Goal: Task Accomplishment & Management: Manage account settings

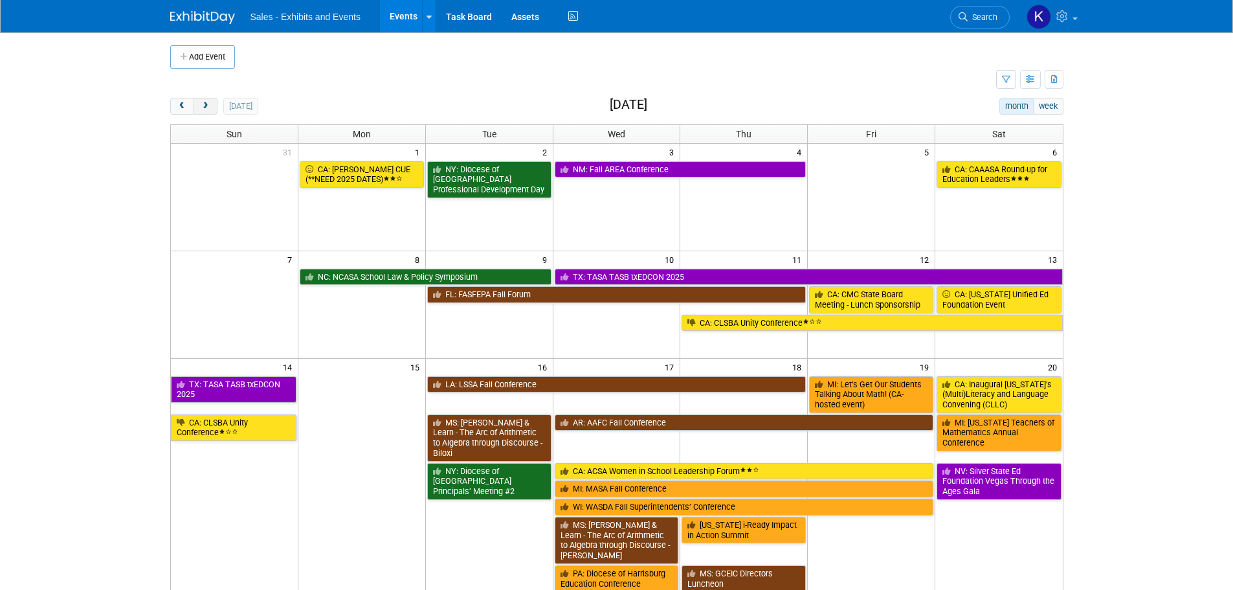
click at [207, 105] on span "next" at bounding box center [206, 106] width 10 height 8
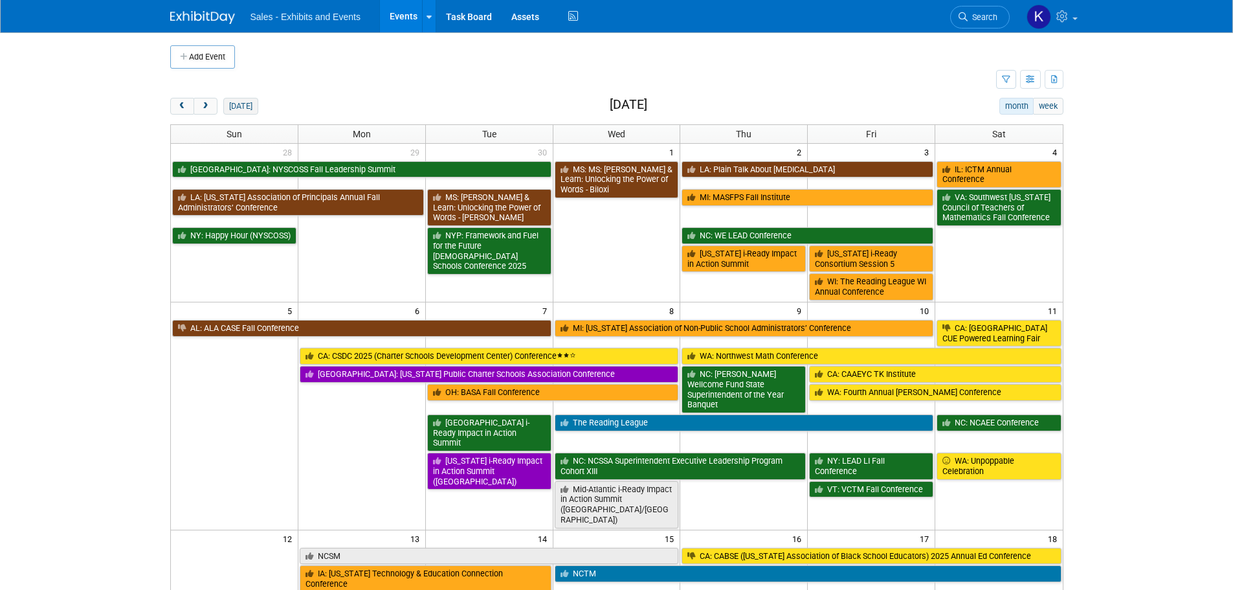
drag, startPoint x: 215, startPoint y: 106, endPoint x: 225, endPoint y: 110, distance: 10.5
click at [215, 107] on button "next" at bounding box center [205, 106] width 24 height 17
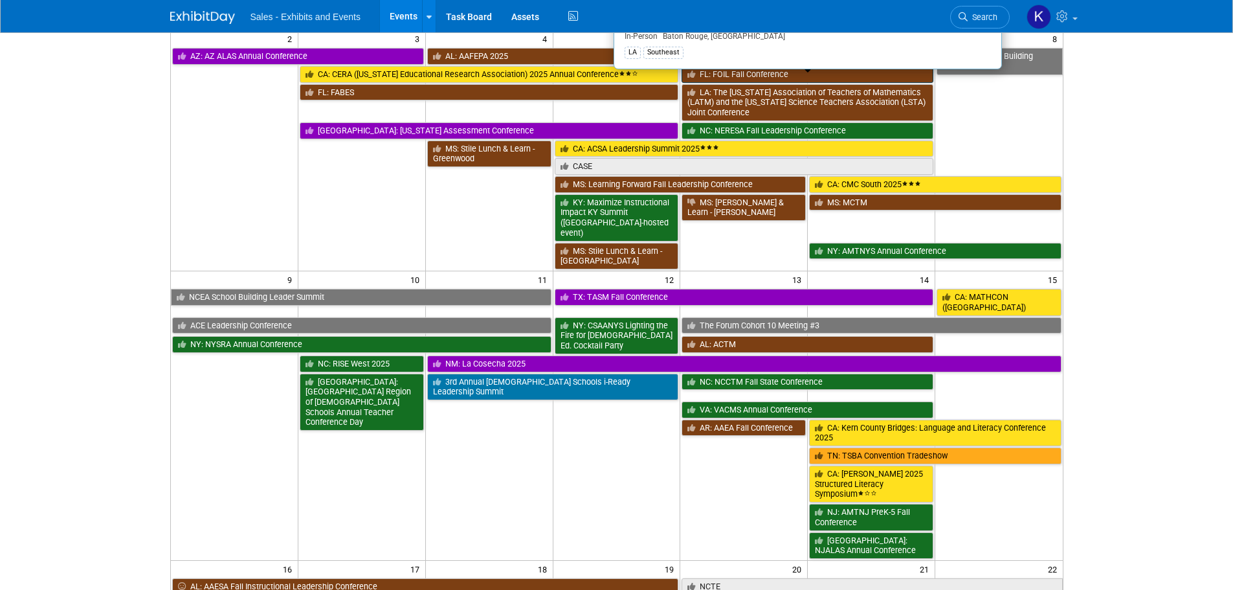
scroll to position [453, 0]
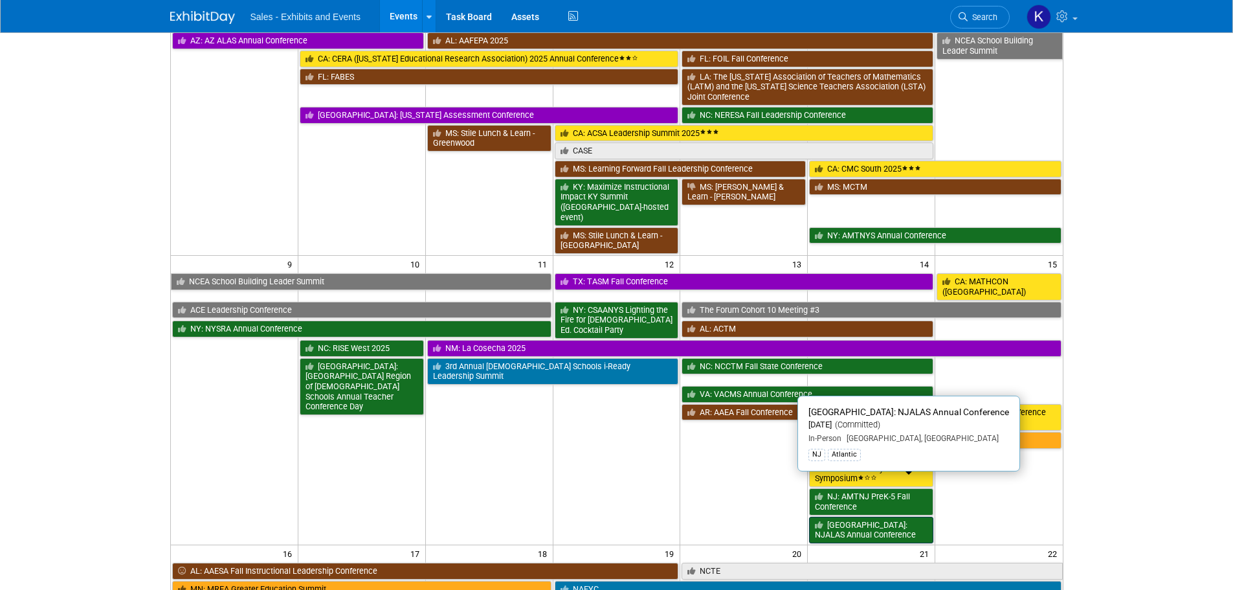
click at [883, 516] on link "[GEOGRAPHIC_DATA]: NJALAS Annual Conference" at bounding box center [871, 529] width 124 height 27
click at [0, 0] on div at bounding box center [0, 0] width 0 height 0
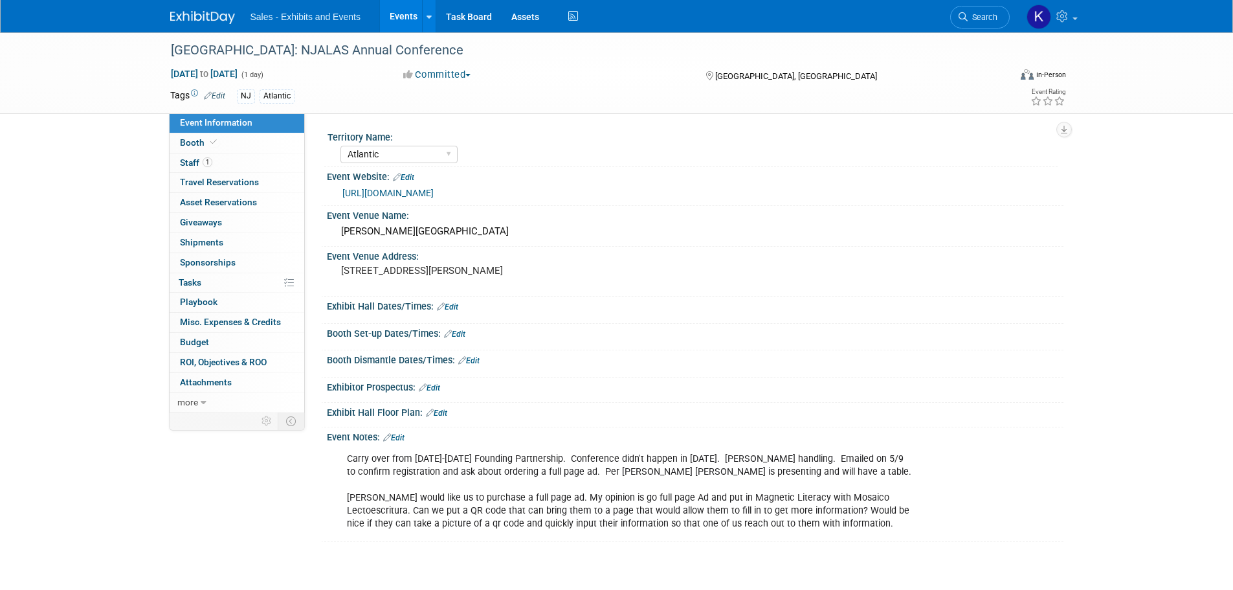
select select "Atlantic"
click at [185, 162] on span "Staff 1" at bounding box center [196, 162] width 32 height 10
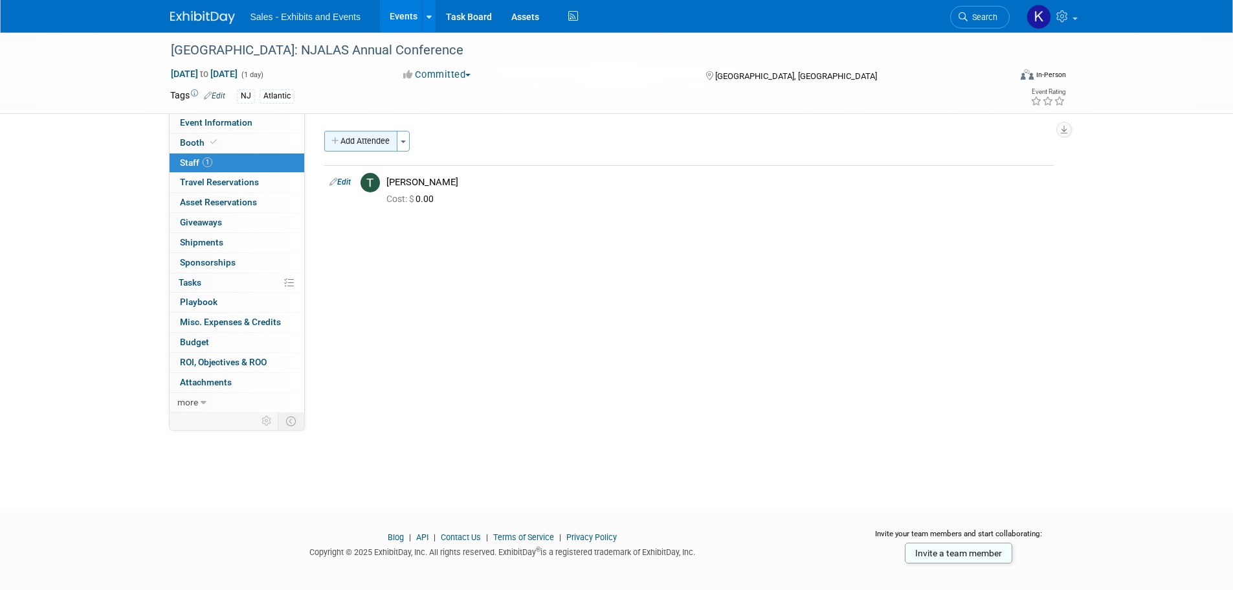
click at [348, 146] on button "Add Attendee" at bounding box center [360, 141] width 73 height 21
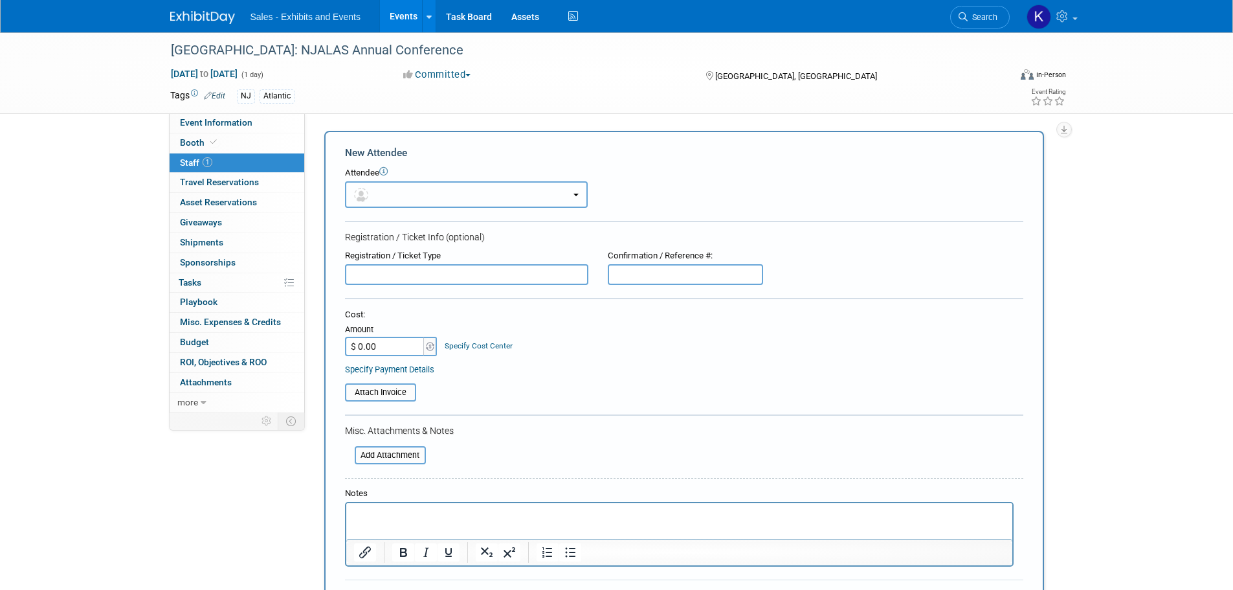
click at [456, 193] on button "button" at bounding box center [466, 194] width 243 height 27
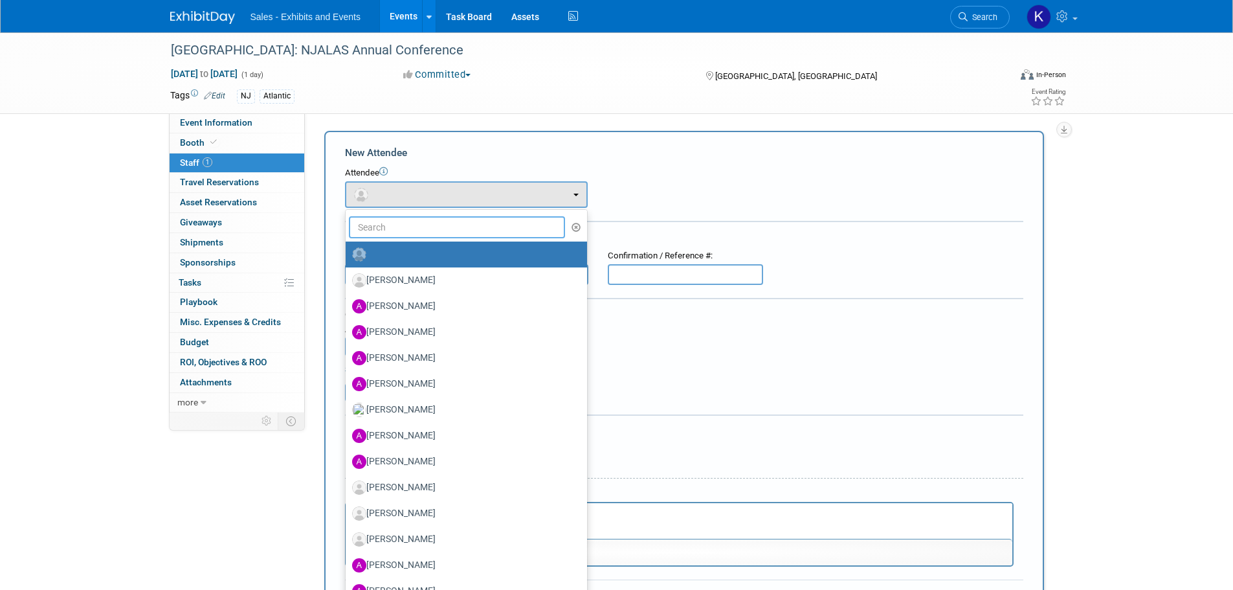
click at [460, 225] on input "text" at bounding box center [457, 227] width 217 height 22
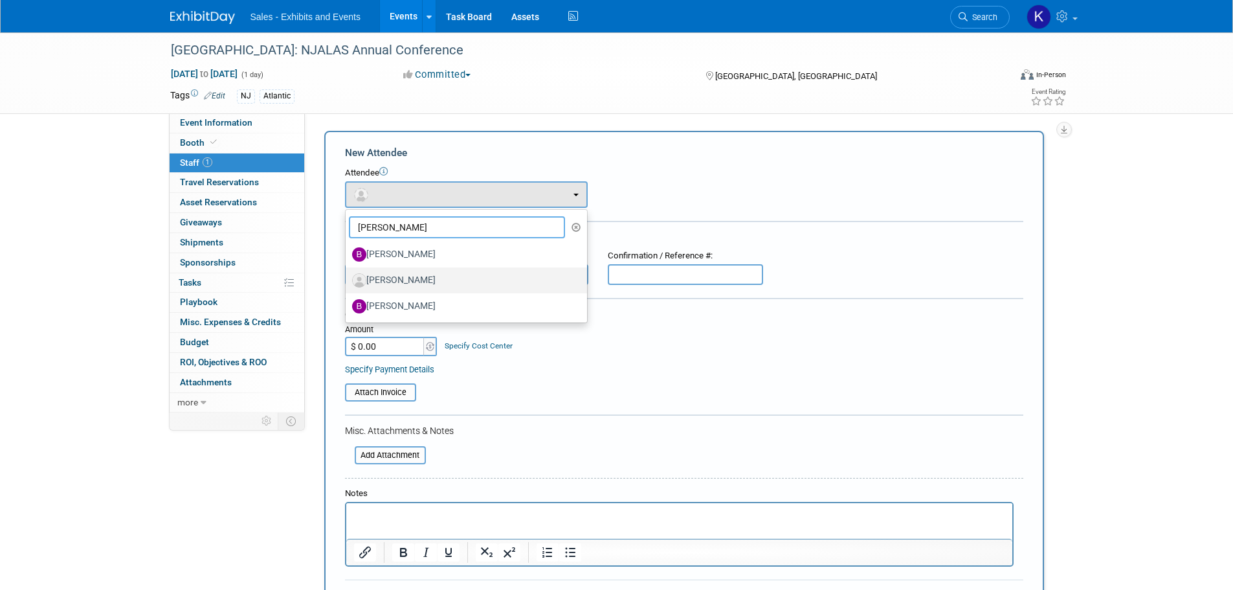
type input "Brian"
click at [405, 282] on label "[PERSON_NAME]" at bounding box center [463, 280] width 222 height 21
click at [348, 282] on input "[PERSON_NAME]" at bounding box center [343, 278] width 8 height 8
select select "0bc7202a-9eb3-4b2d-b730-087968a11254"
select select "8"
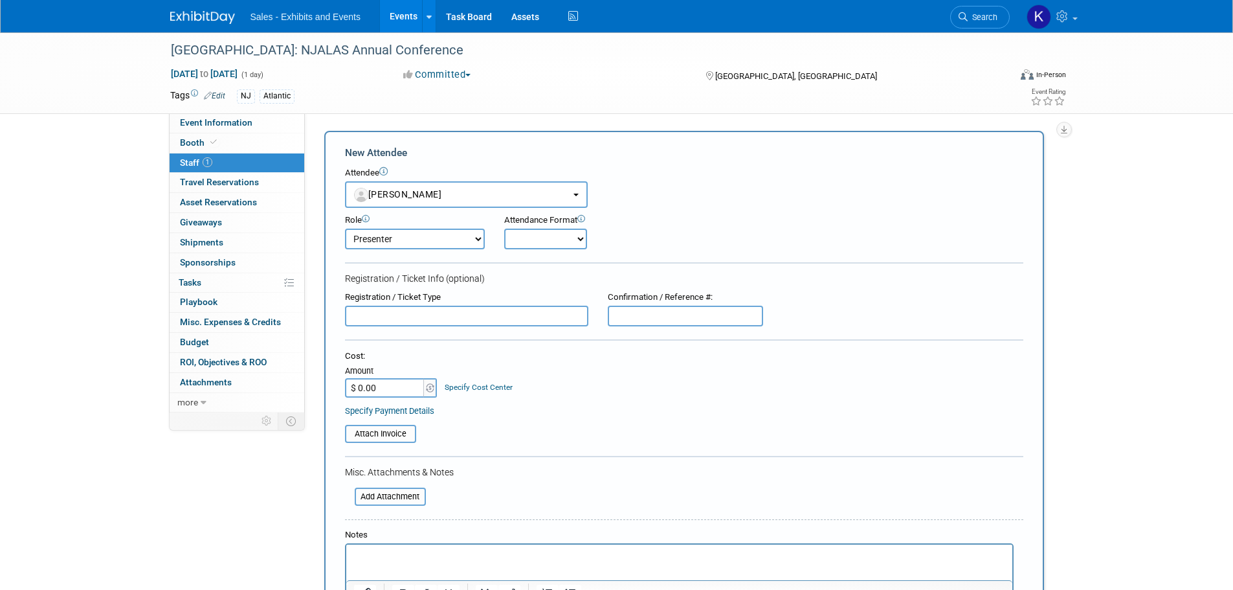
click at [527, 233] on select "Onsite Remote" at bounding box center [545, 238] width 83 height 21
select select "1"
click at [504, 228] on select "Onsite Remote" at bounding box center [545, 238] width 83 height 21
type input "$ 115.00"
click at [589, 423] on div "Attach Invoice" at bounding box center [684, 429] width 678 height 27
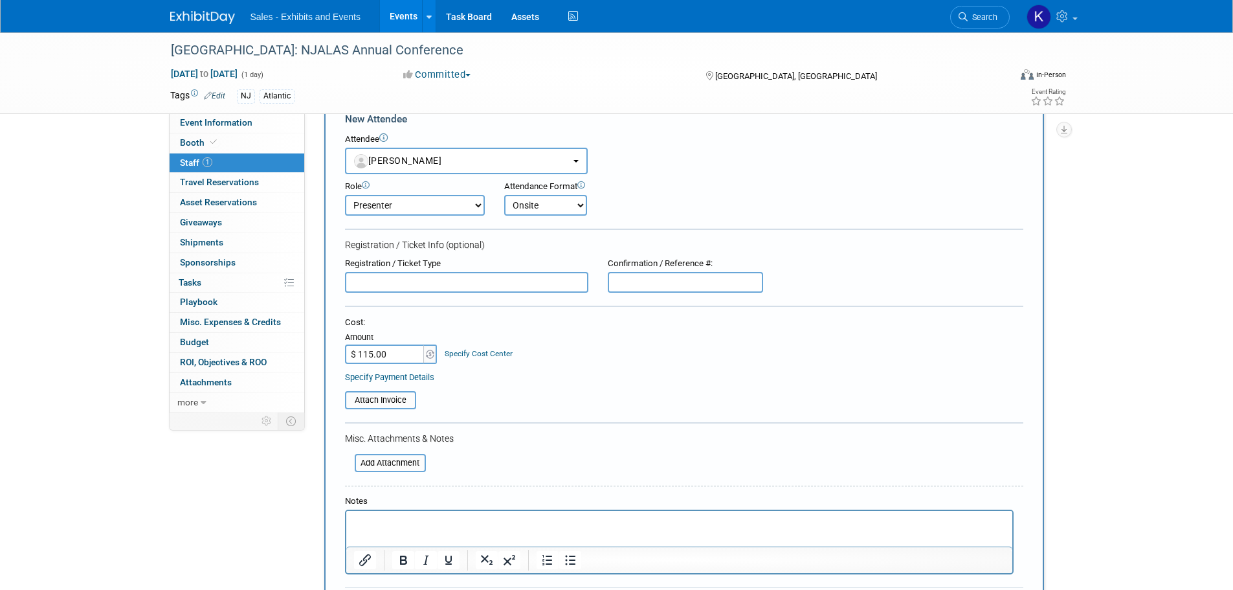
scroll to position [129, 0]
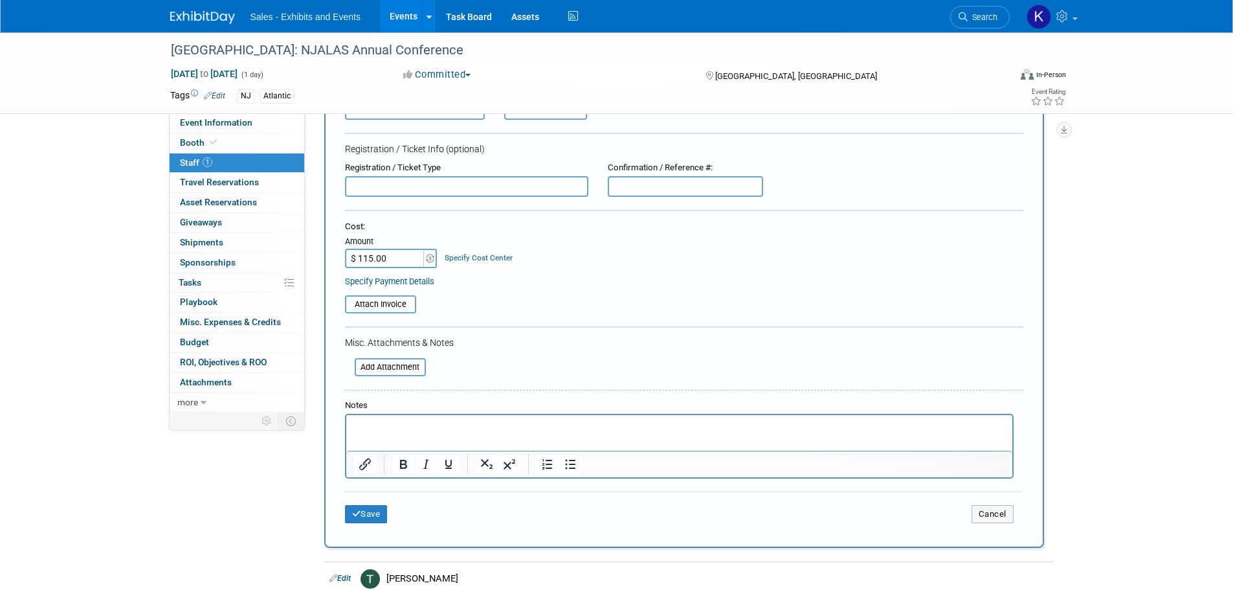
click at [456, 422] on p "Rich Text Area. Press ALT-0 for help." at bounding box center [678, 426] width 651 height 13
click at [358, 513] on icon "submit" at bounding box center [356, 513] width 9 height 8
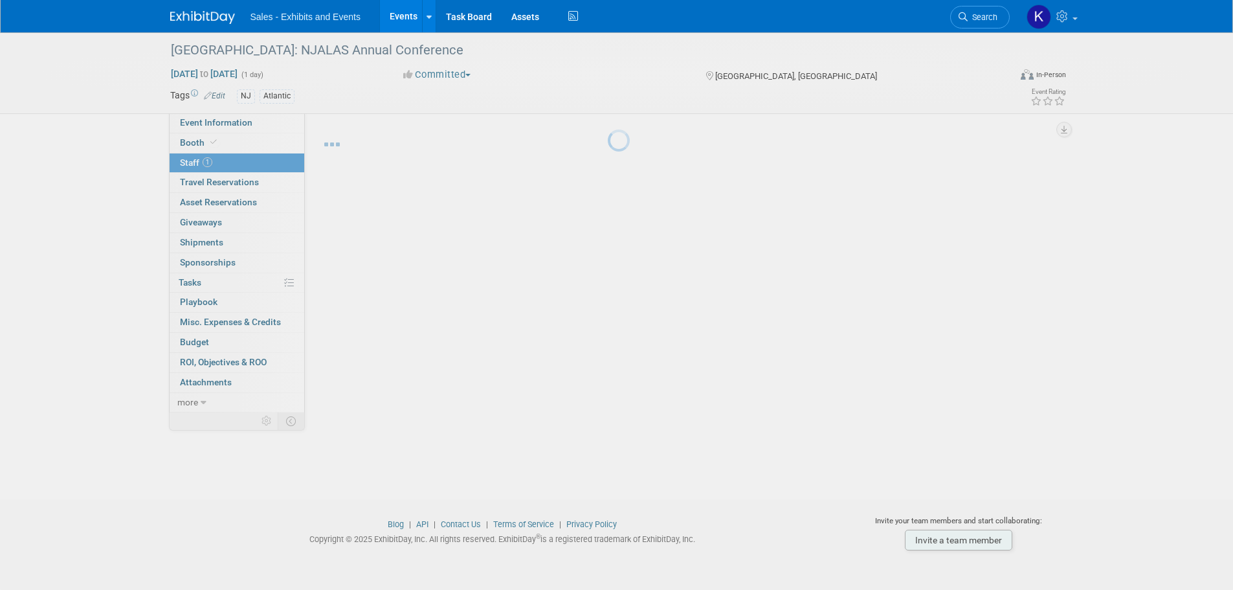
scroll to position [13, 0]
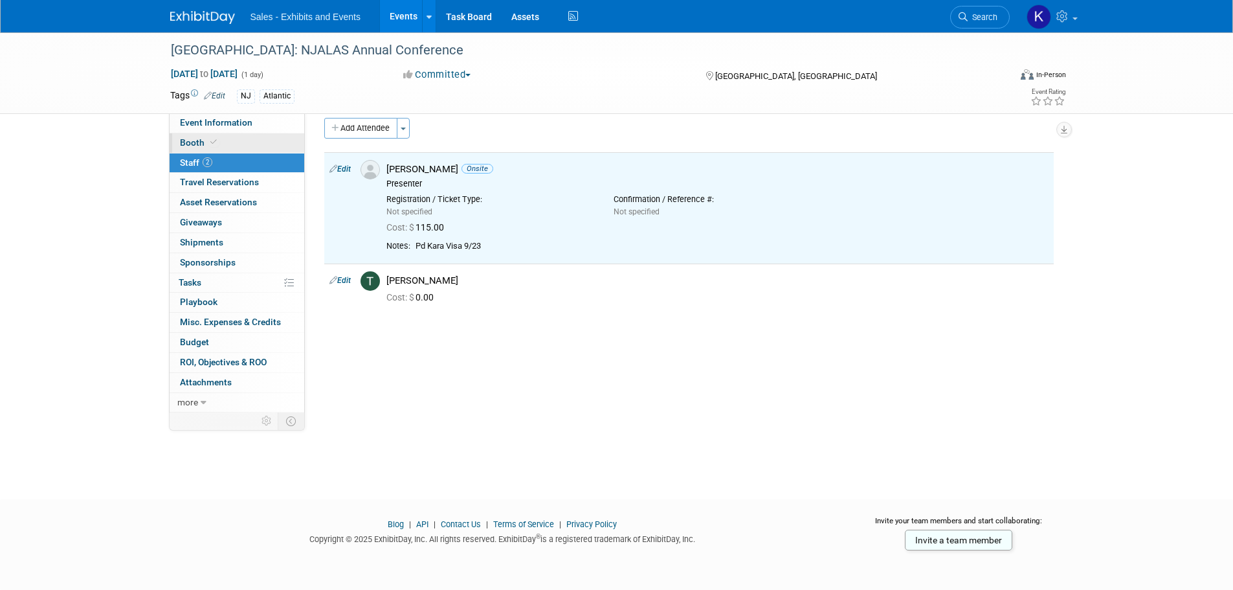
click at [191, 143] on span "Booth" at bounding box center [199, 142] width 39 height 10
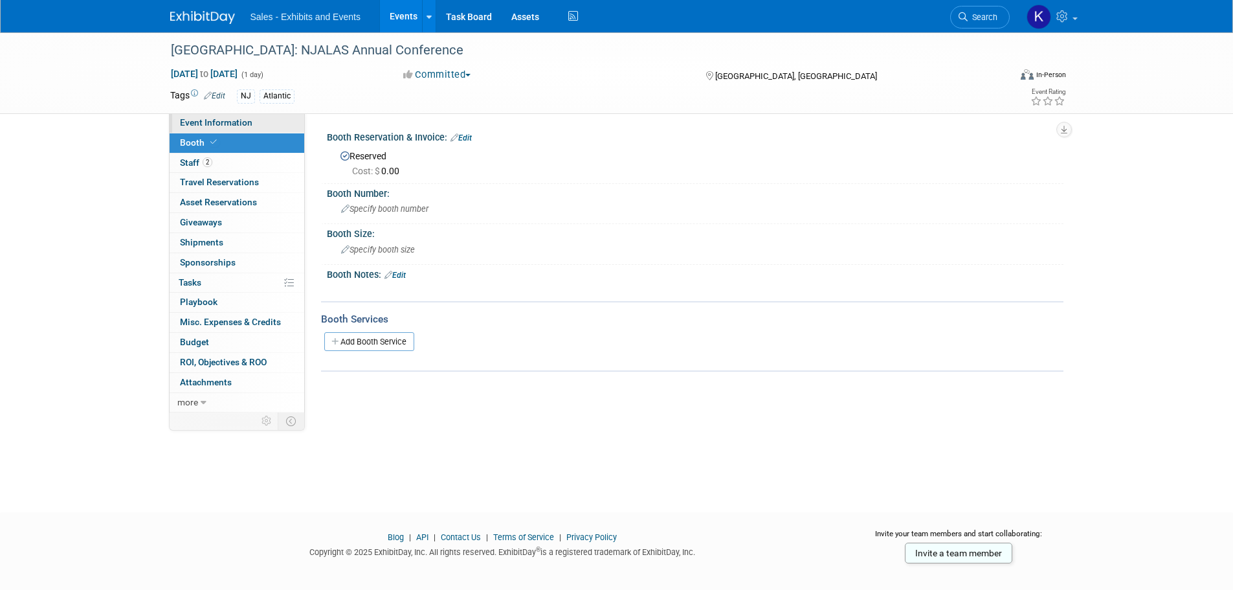
click at [192, 118] on span "Event Information" at bounding box center [216, 122] width 72 height 10
select select "Atlantic"
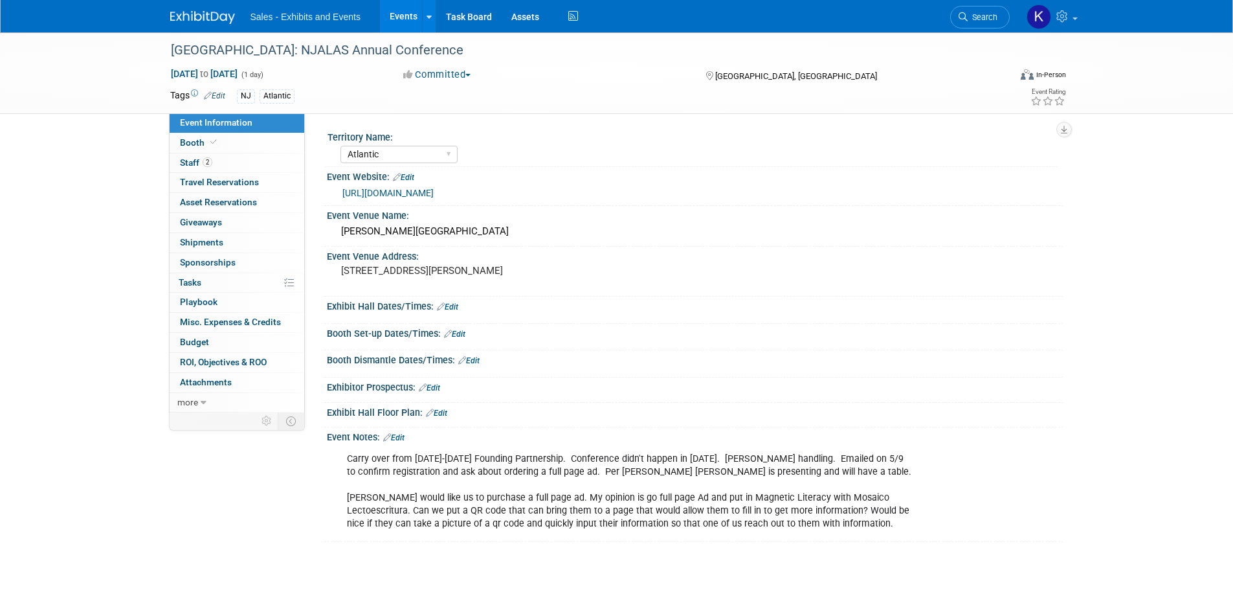
click at [401, 433] on link "Edit" at bounding box center [393, 437] width 21 height 9
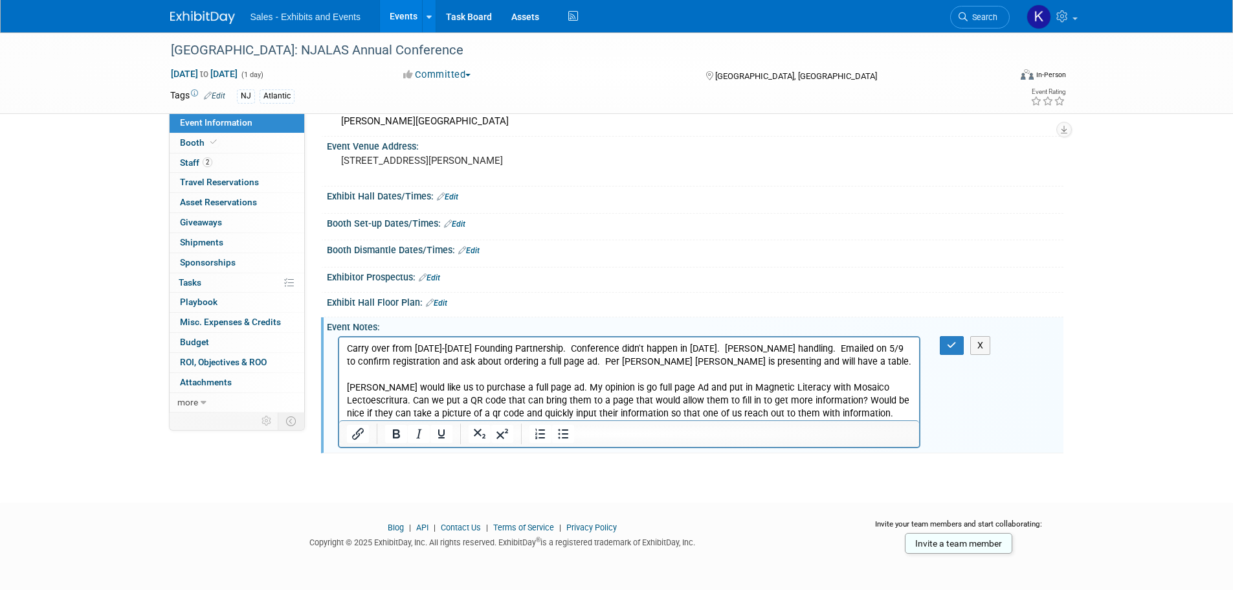
scroll to position [113, 0]
click at [788, 357] on p "Carry over from 2024-2025 Founding Partnership. Conference didn't happen in 202…" at bounding box center [629, 378] width 566 height 78
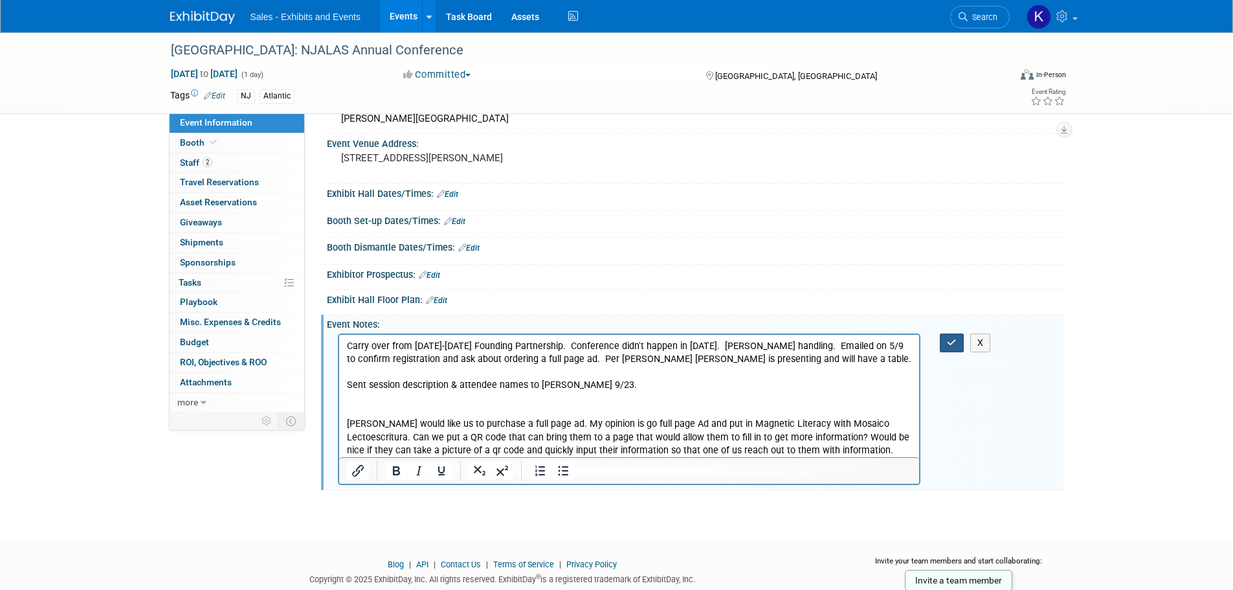
click at [942, 341] on button "button" at bounding box center [952, 342] width 24 height 19
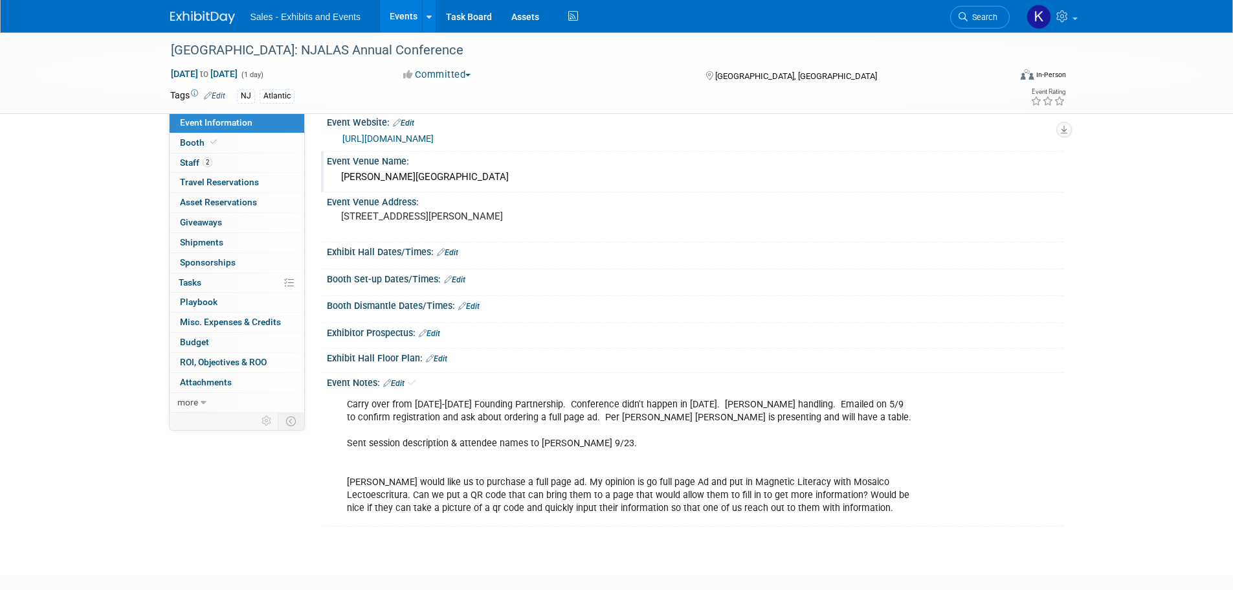
scroll to position [0, 0]
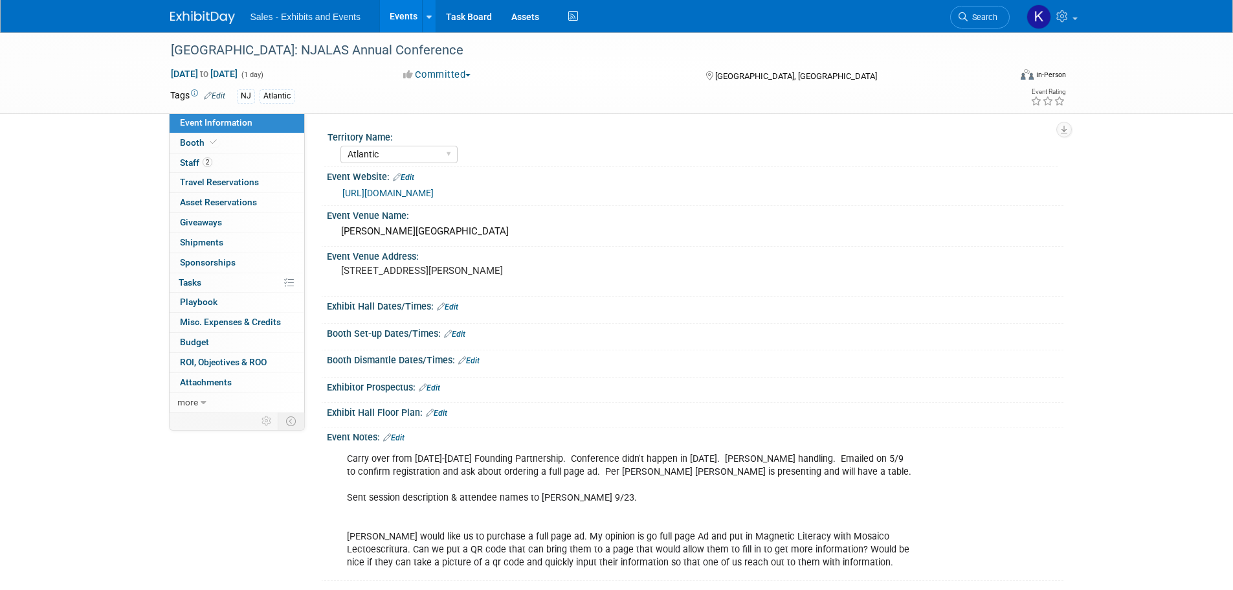
click at [192, 16] on img at bounding box center [202, 17] width 65 height 13
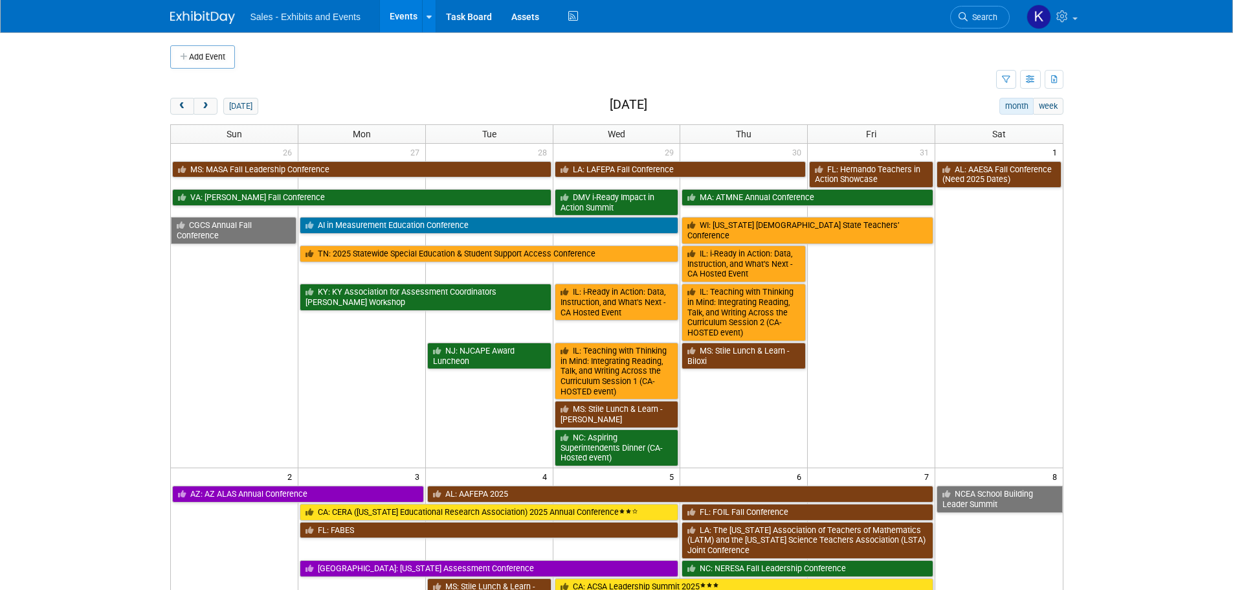
drag, startPoint x: 210, startPoint y: 16, endPoint x: 317, endPoint y: 65, distance: 117.6
click at [210, 16] on img at bounding box center [202, 17] width 65 height 13
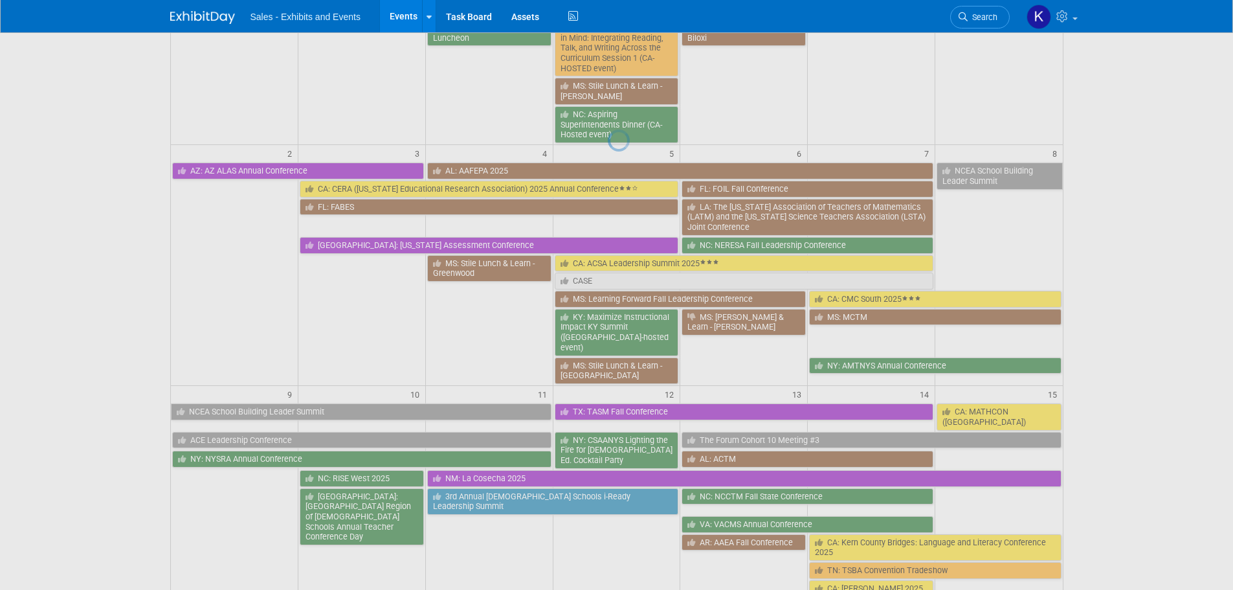
scroll to position [324, 0]
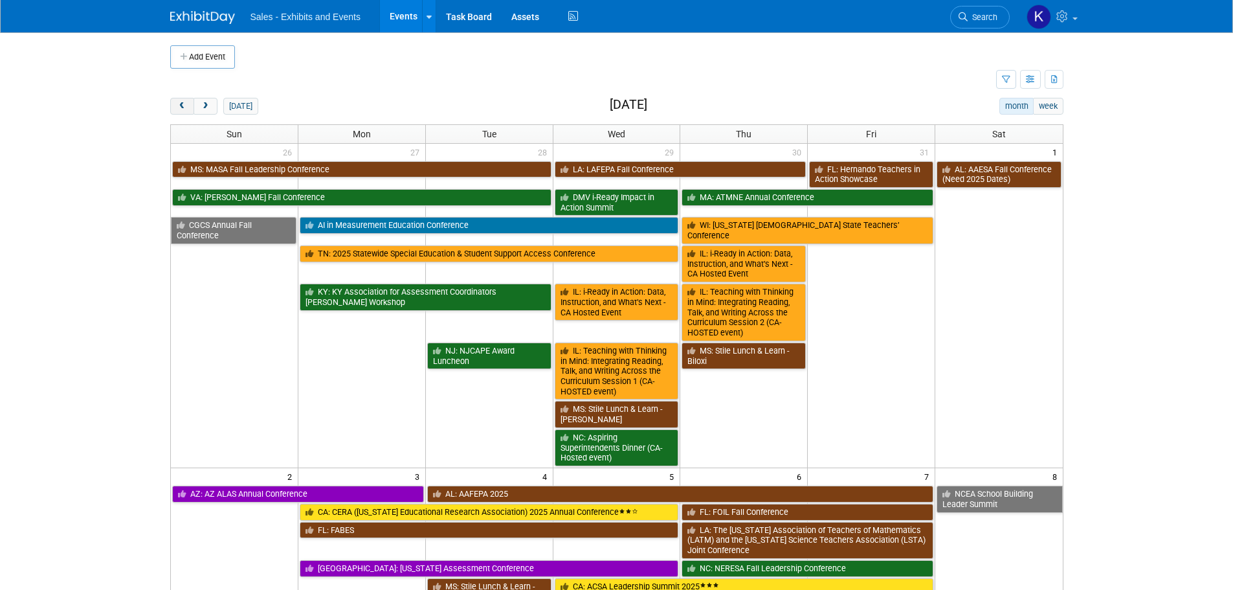
drag, startPoint x: 178, startPoint y: 108, endPoint x: 187, endPoint y: 109, distance: 9.1
click at [182, 108] on span "prev" at bounding box center [182, 106] width 10 height 8
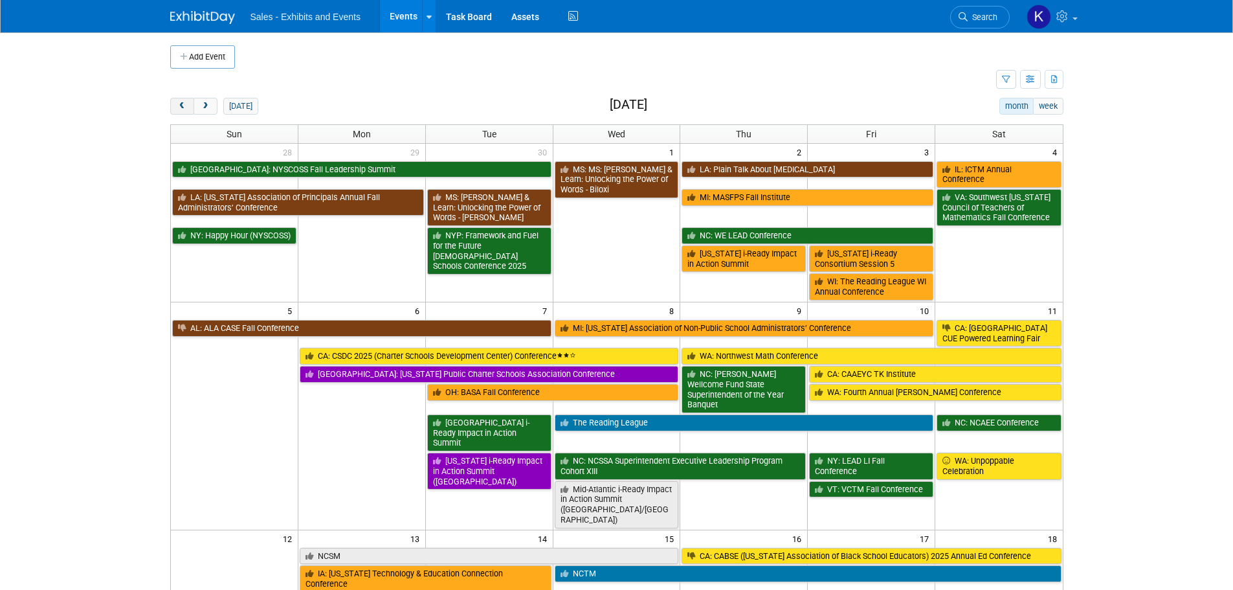
click at [184, 109] on span "prev" at bounding box center [182, 106] width 10 height 8
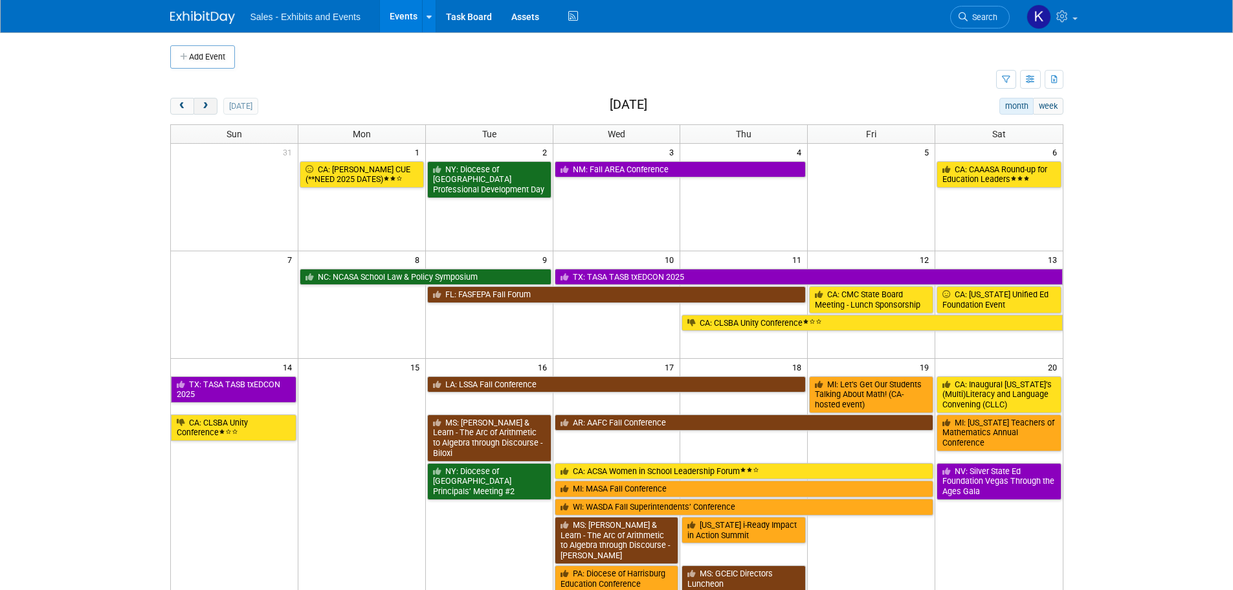
click at [205, 104] on span "next" at bounding box center [206, 106] width 10 height 8
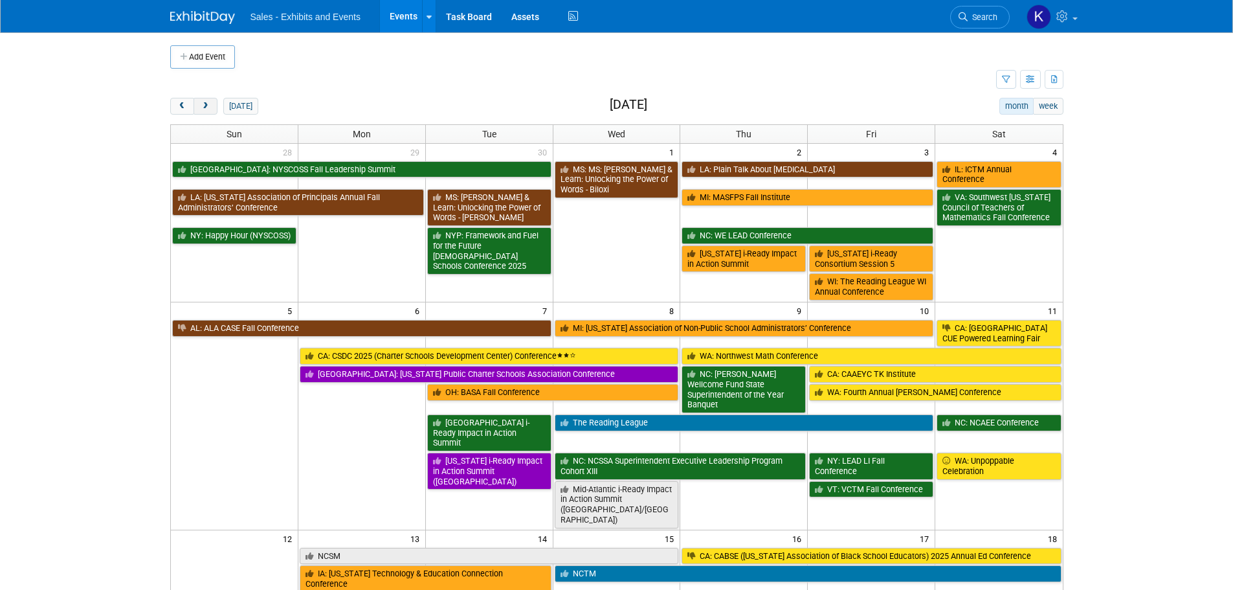
click at [197, 105] on button "next" at bounding box center [205, 106] width 24 height 17
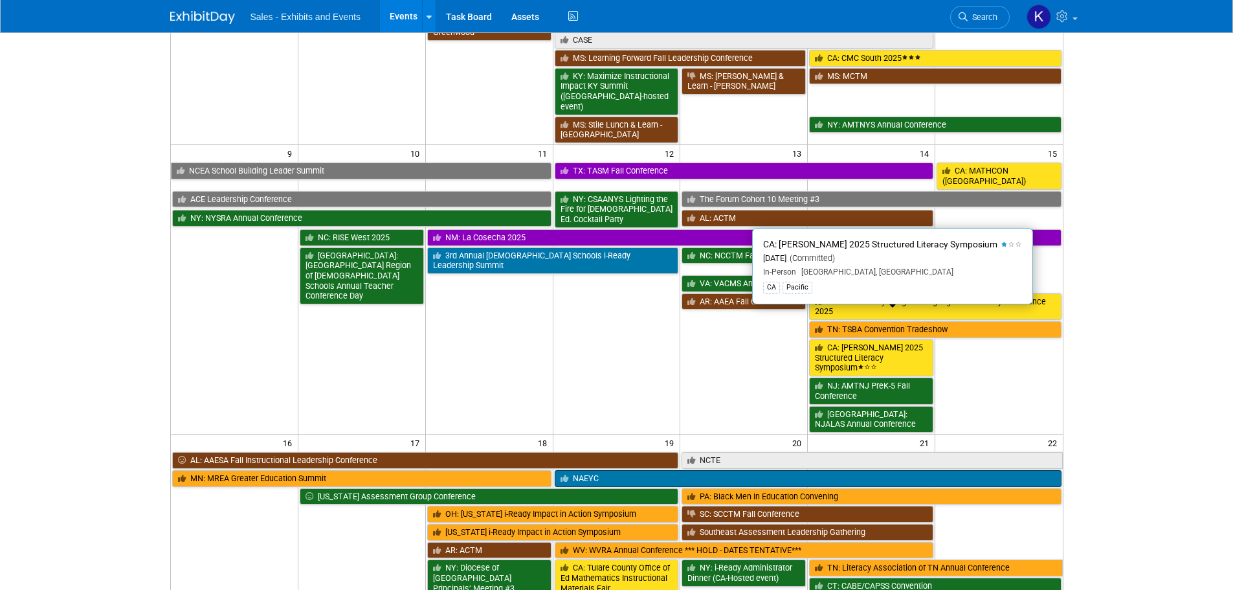
scroll to position [582, 0]
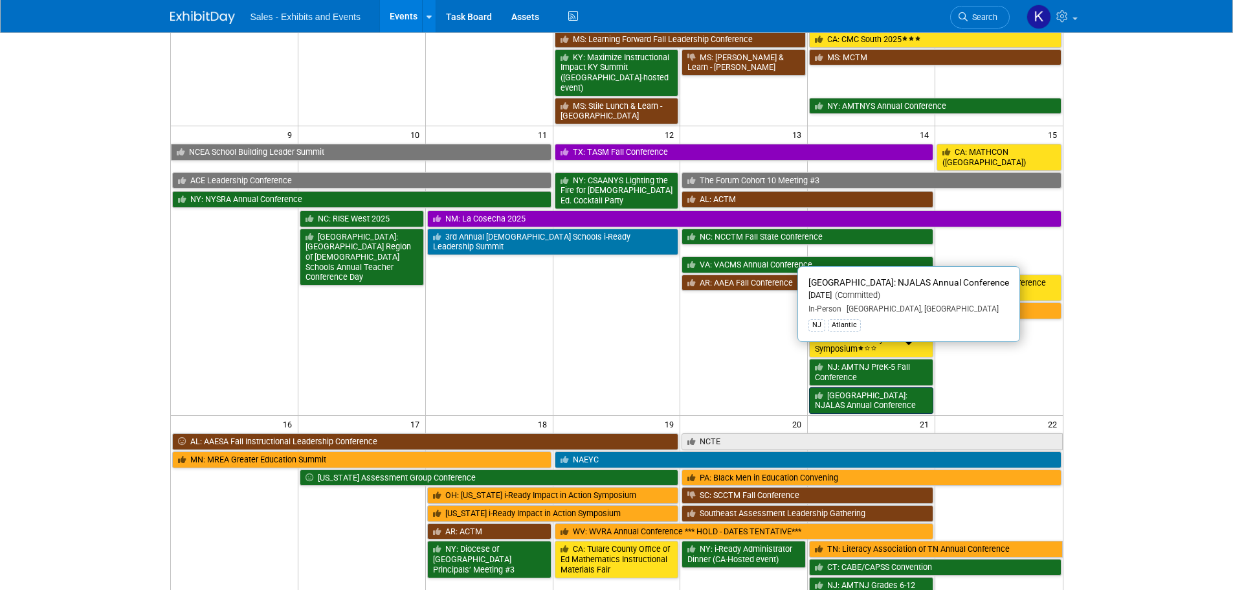
click at [876, 387] on link "[GEOGRAPHIC_DATA]: NJALAS Annual Conference" at bounding box center [871, 400] width 124 height 27
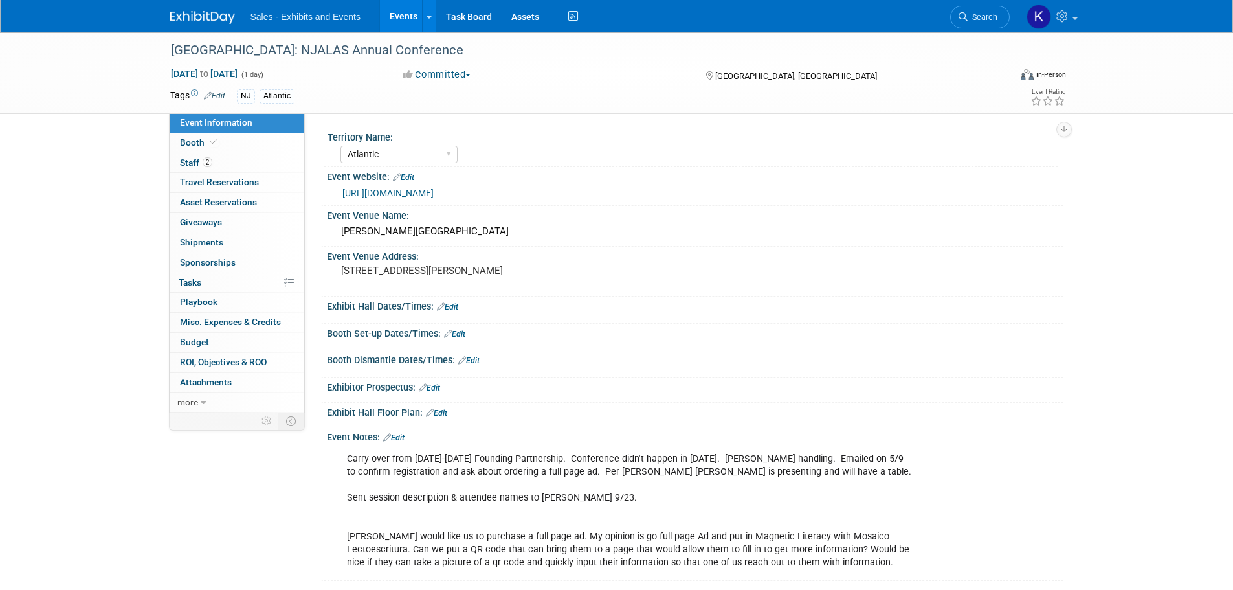
select select "Atlantic"
drag, startPoint x: 196, startPoint y: 16, endPoint x: 190, endPoint y: 19, distance: 7.2
click at [196, 17] on img at bounding box center [202, 17] width 65 height 13
